Goal: Task Accomplishment & Management: Manage account settings

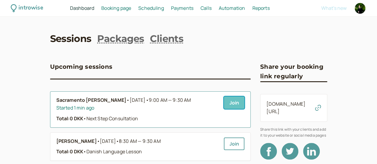
click at [224, 105] on link "Join" at bounding box center [234, 103] width 21 height 13
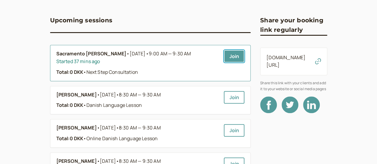
scroll to position [60, 0]
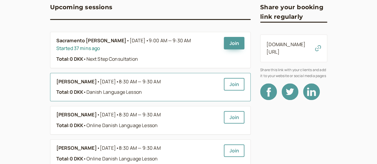
click at [119, 83] on span "8:30 AM — 9:30 AM" at bounding box center [140, 81] width 42 height 7
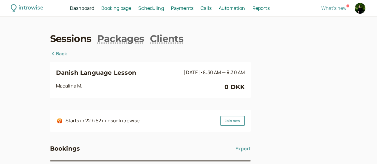
click at [56, 89] on div "Madalina M." at bounding box center [140, 87] width 169 height 10
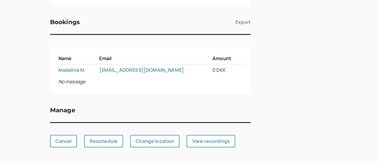
scroll to position [128, 0]
click at [50, 143] on link "Cancel" at bounding box center [63, 141] width 27 height 13
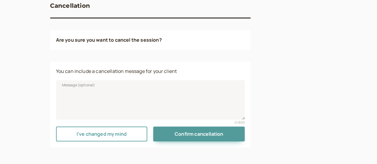
scroll to position [111, 0]
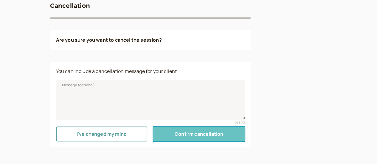
click at [178, 134] on span "Confirm cancellation" at bounding box center [199, 134] width 49 height 7
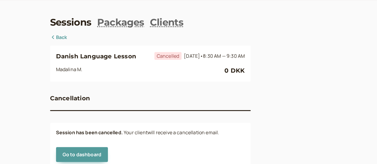
scroll to position [0, 0]
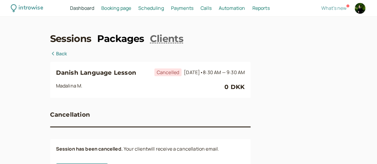
click at [101, 43] on link "Packages" at bounding box center [120, 38] width 47 height 13
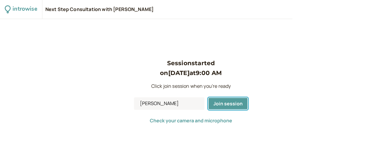
click at [211, 105] on button "Join session" at bounding box center [228, 104] width 40 height 13
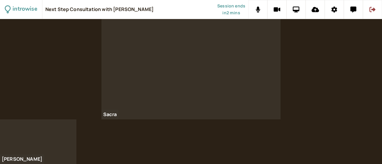
click at [326, 51] on div "Sacra" at bounding box center [191, 69] width 382 height 100
click at [372, 12] on icon at bounding box center [372, 10] width 6 height 6
